Goal: Find contact information: Find contact information

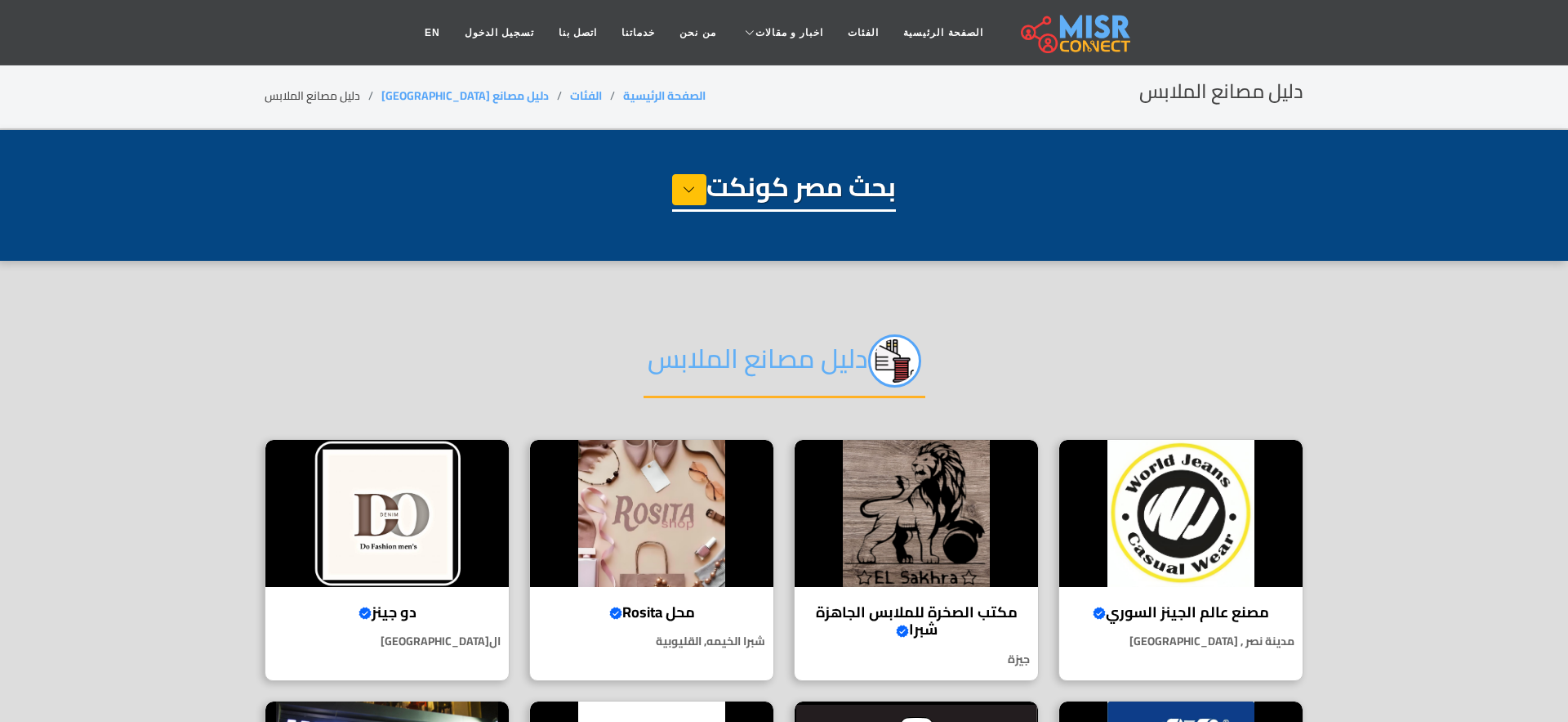
select select "**********"
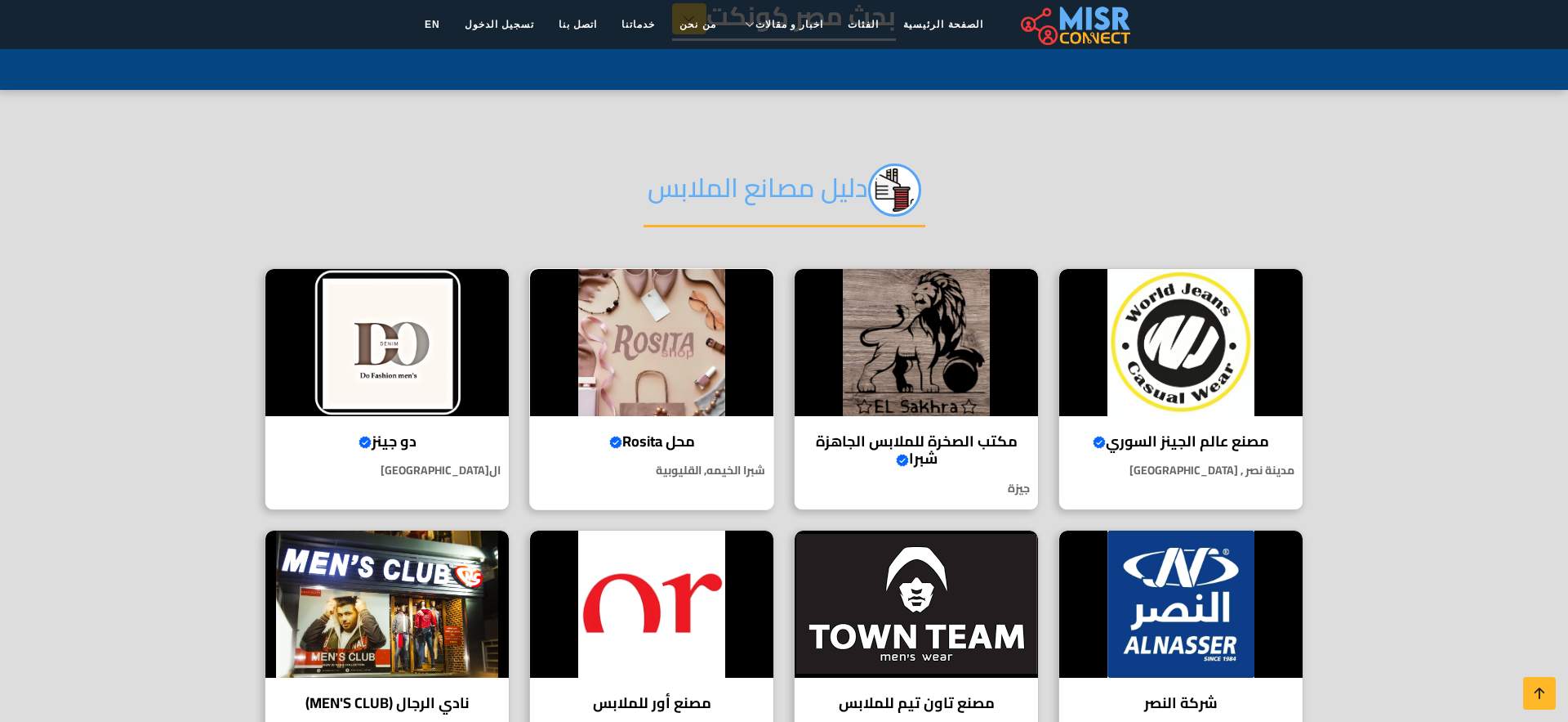
scroll to position [225, 0]
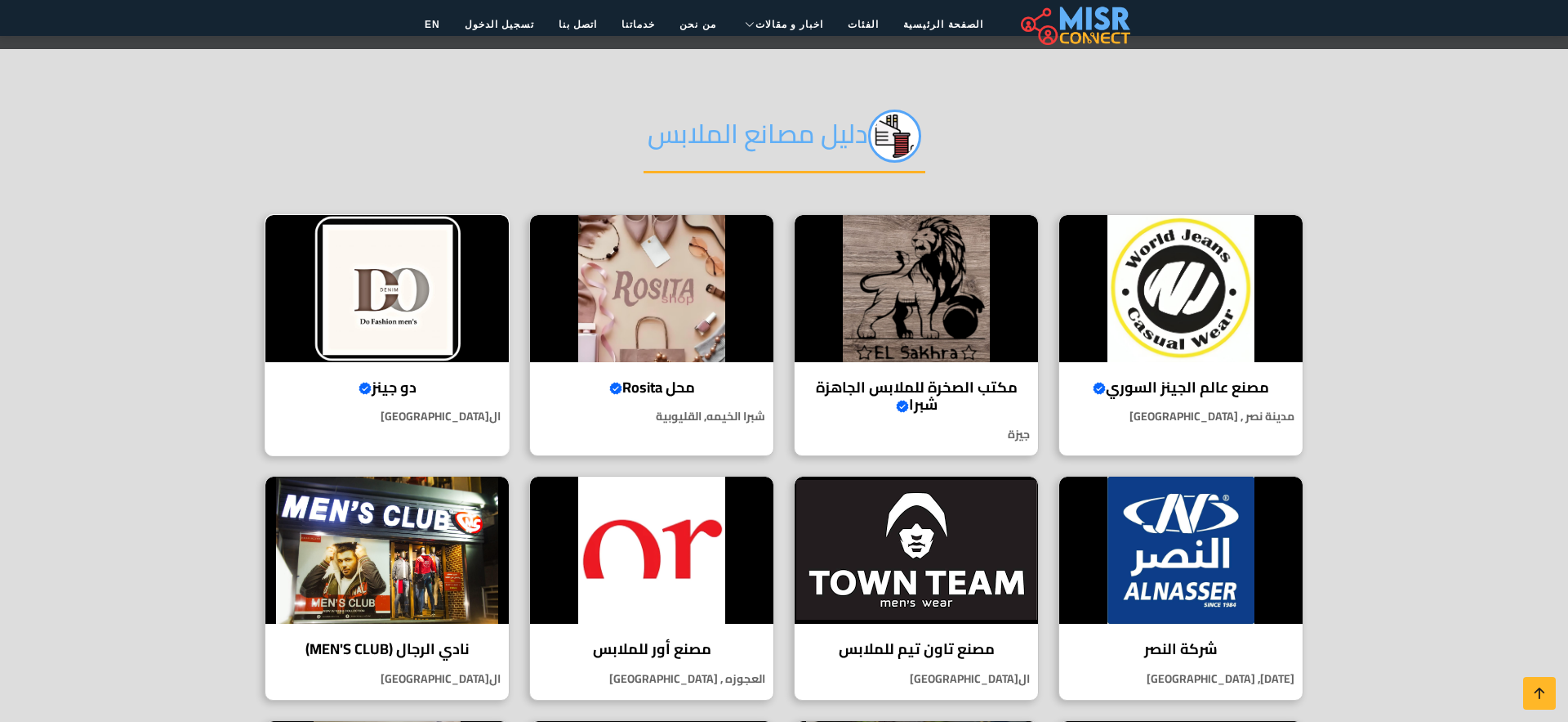
click at [411, 339] on img at bounding box center [386, 288] width 243 height 147
click at [701, 316] on img at bounding box center [651, 288] width 243 height 147
click at [909, 302] on img at bounding box center [916, 288] width 243 height 147
click at [1217, 293] on img at bounding box center [1181, 288] width 243 height 147
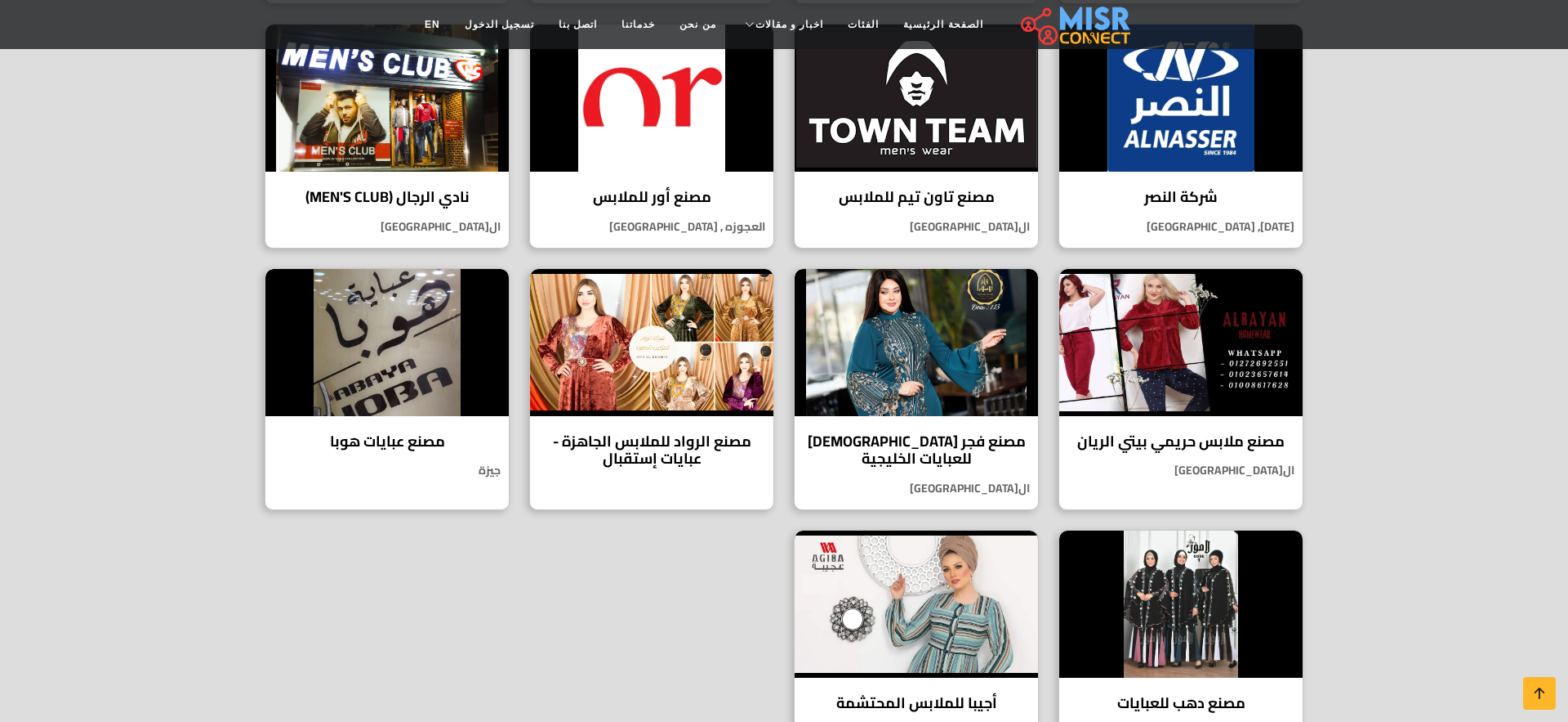
scroll to position [667, 0]
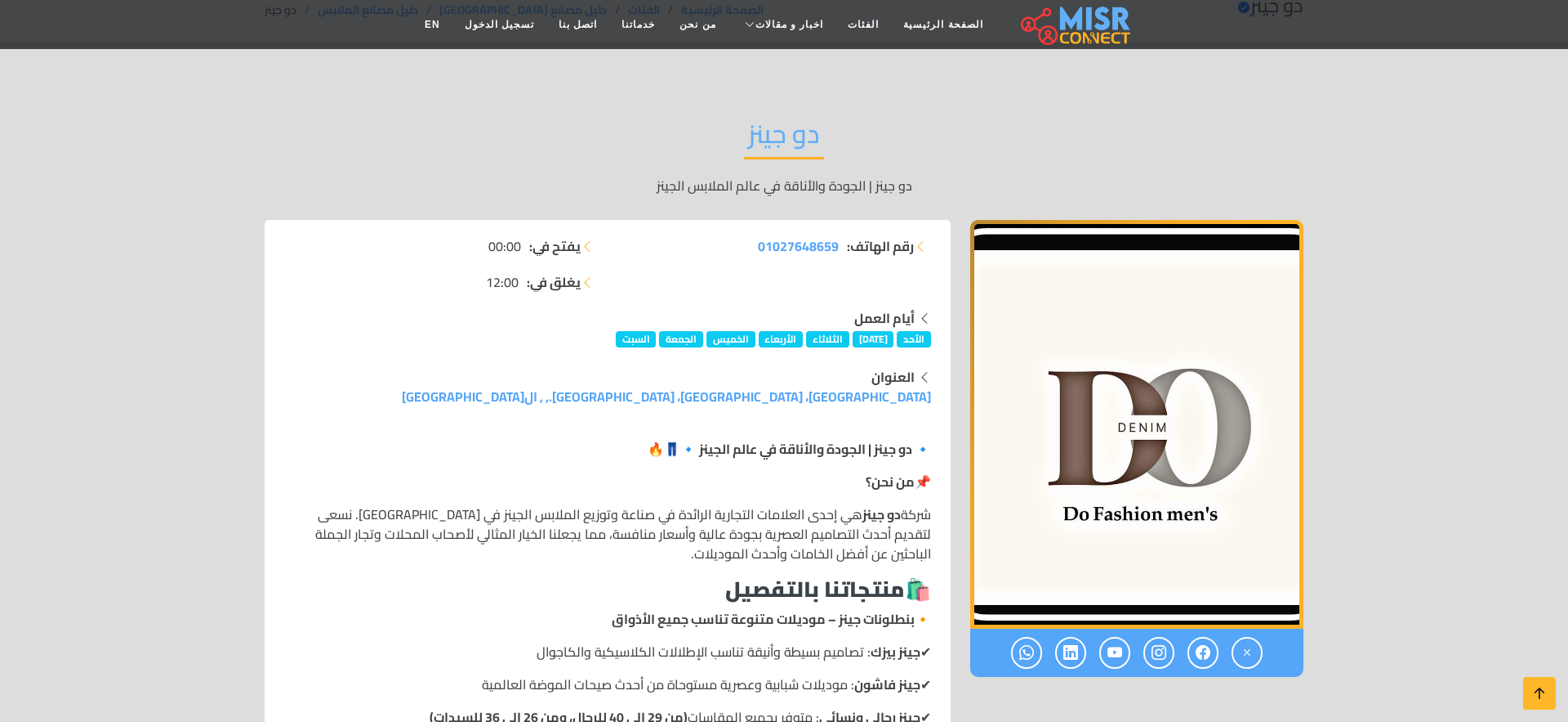
click at [659, 286] on div "رقم الهاتف: 01027648659" at bounding box center [774, 273] width 334 height 72
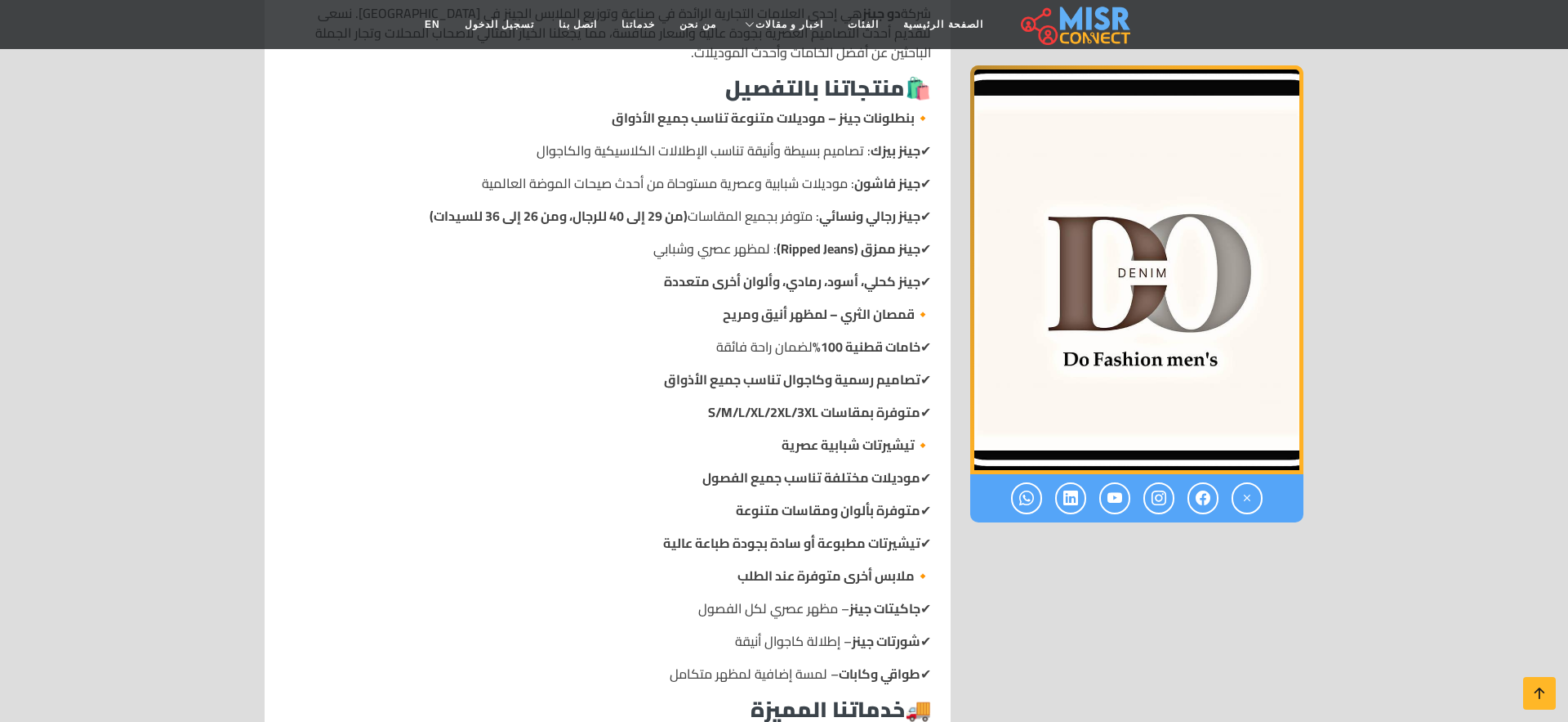
scroll to position [593, 0]
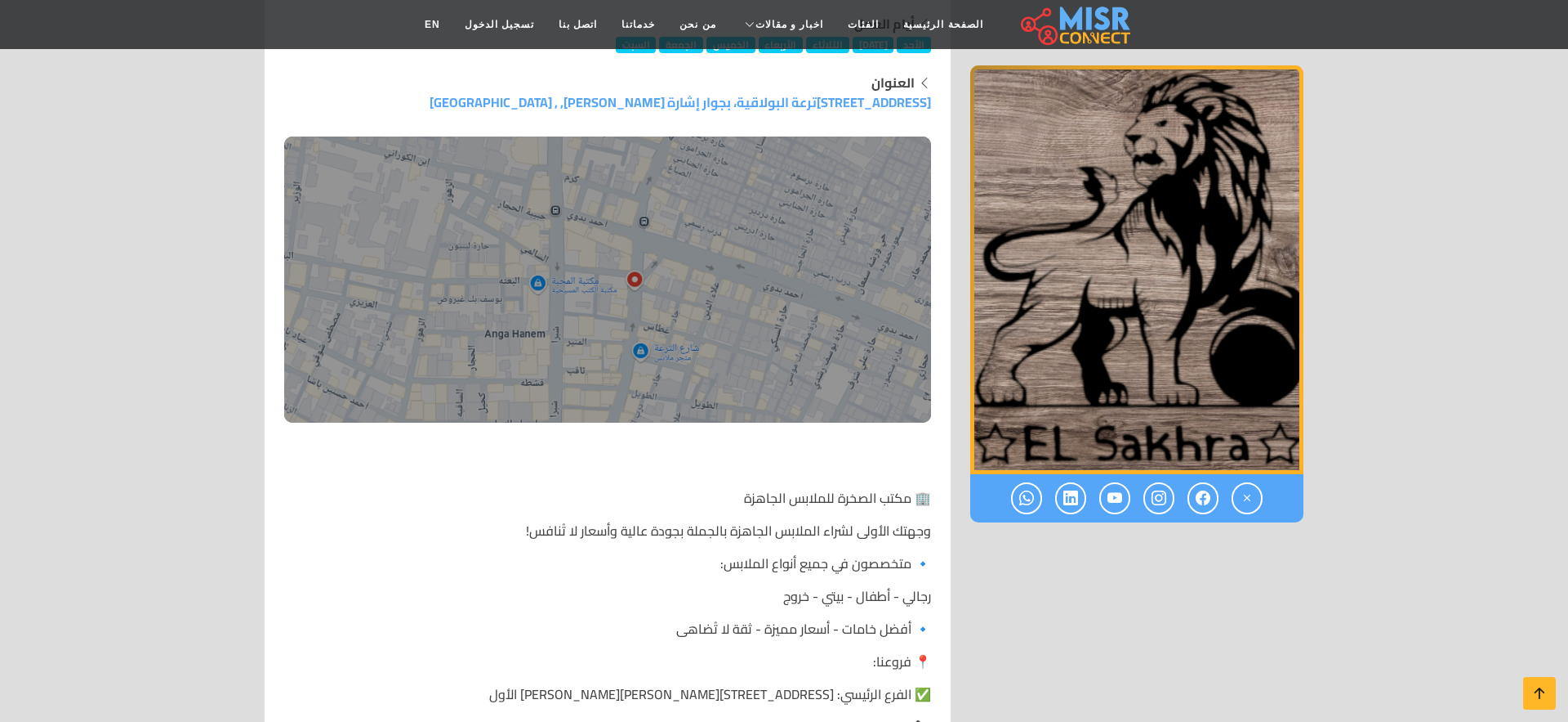
scroll to position [391, 0]
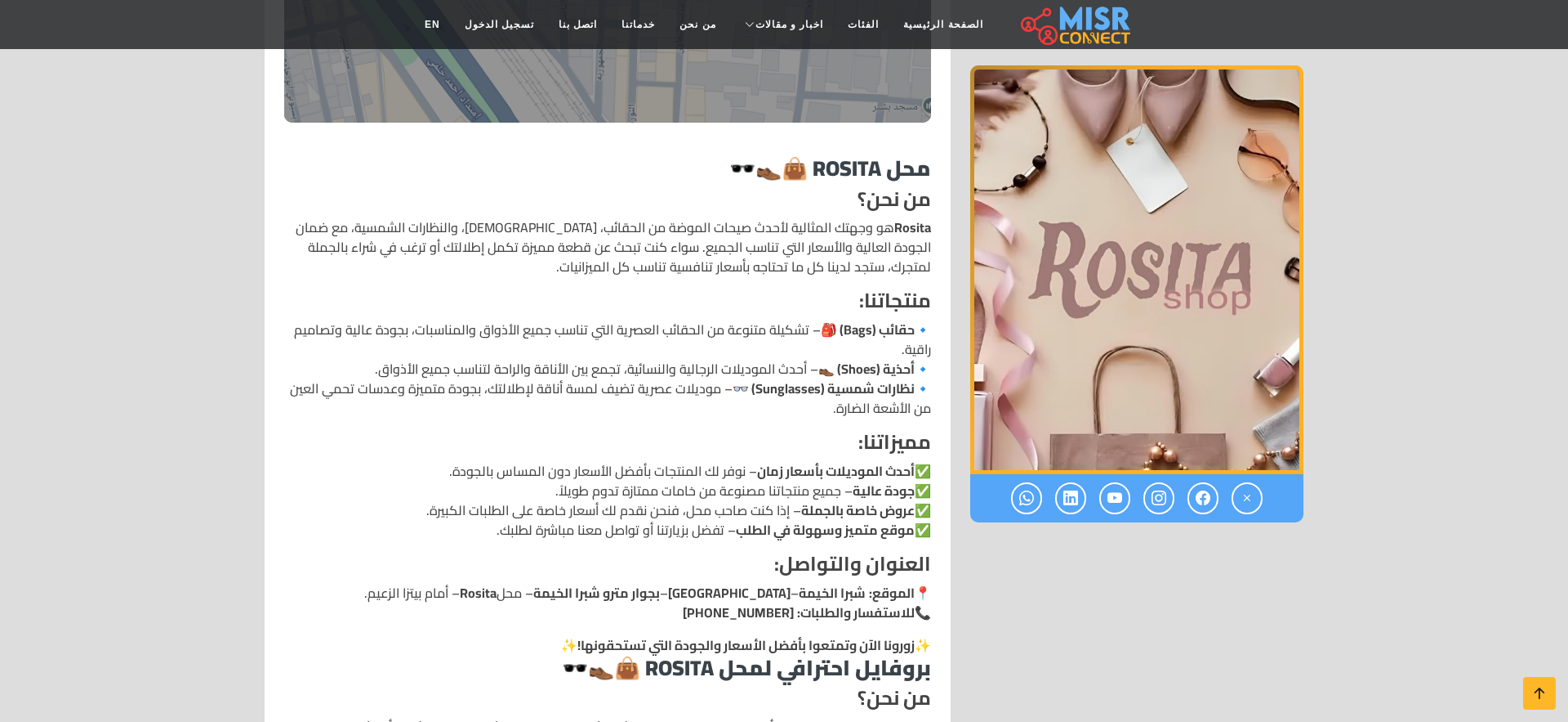
scroll to position [704, 0]
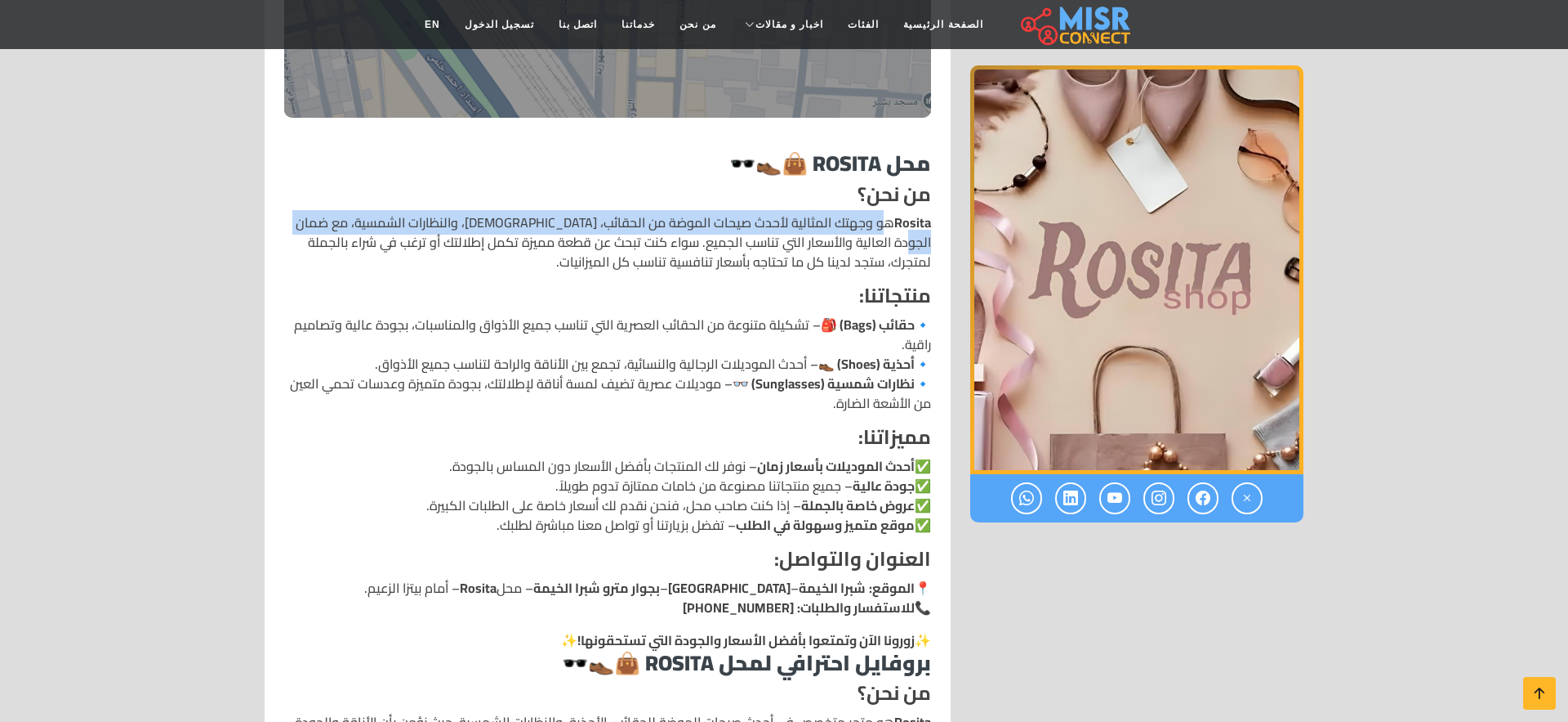
drag, startPoint x: 888, startPoint y: 202, endPoint x: 313, endPoint y: 209, distance: 575.0
click at [313, 213] on p "Rosita هو وجهتك المثالية لأحدث صيحات الموضة من الحقائب، الأحذية، والنظارات الشم…" at bounding box center [608, 242] width 647 height 59
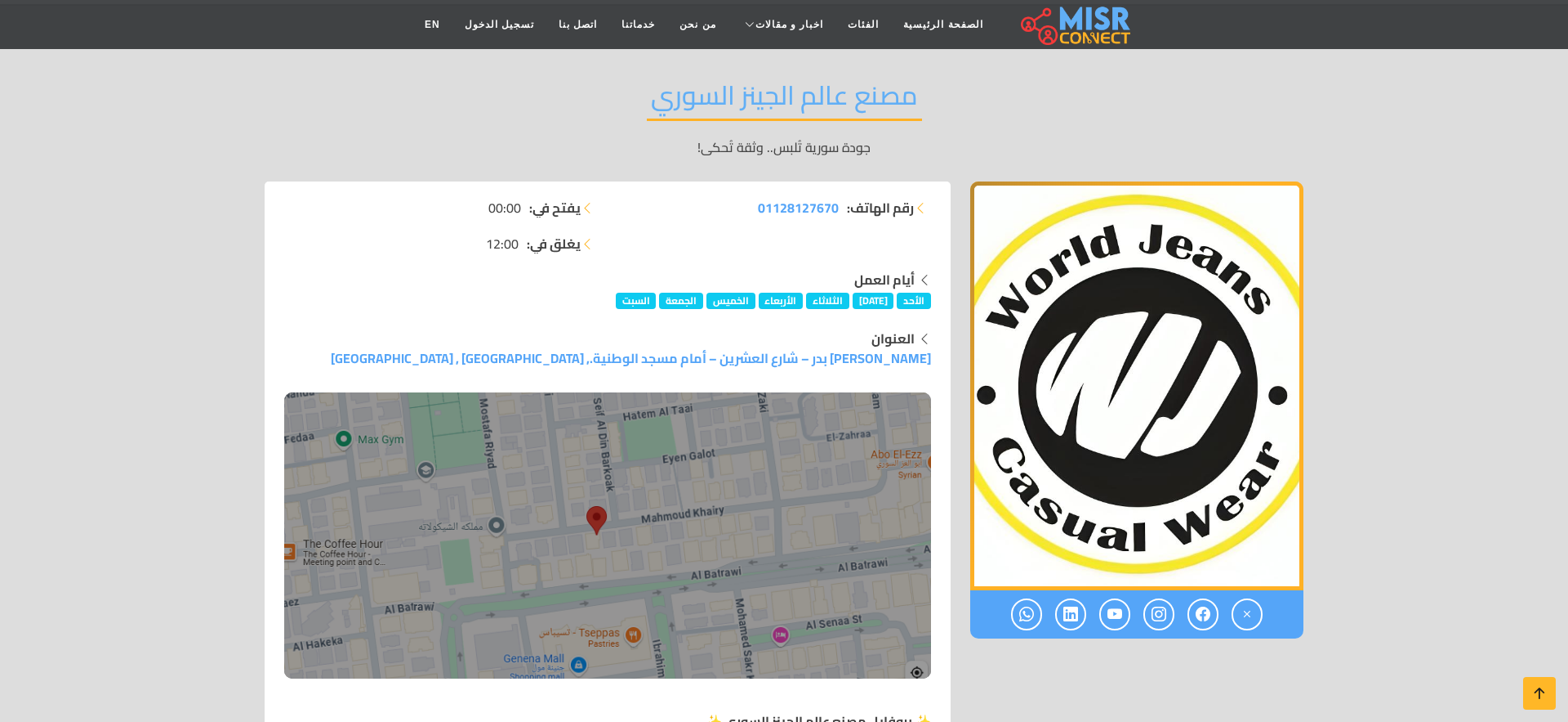
scroll to position [128, 0]
